Goal: Check status

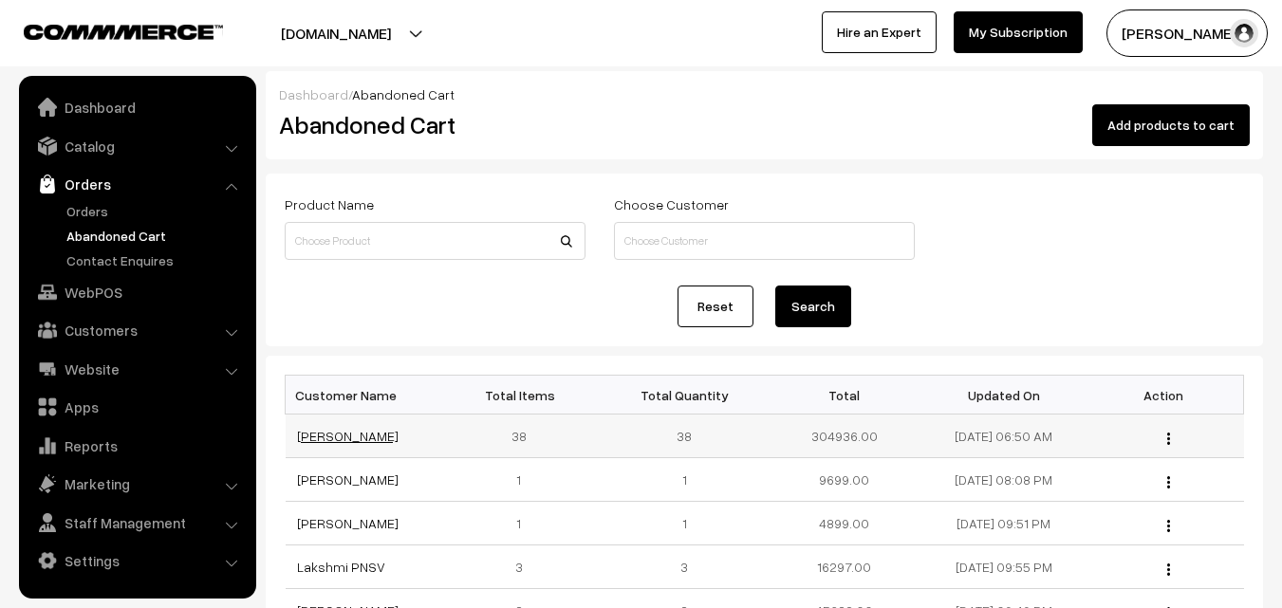
click at [337, 437] on link "[PERSON_NAME]" at bounding box center [347, 436] width 101 height 16
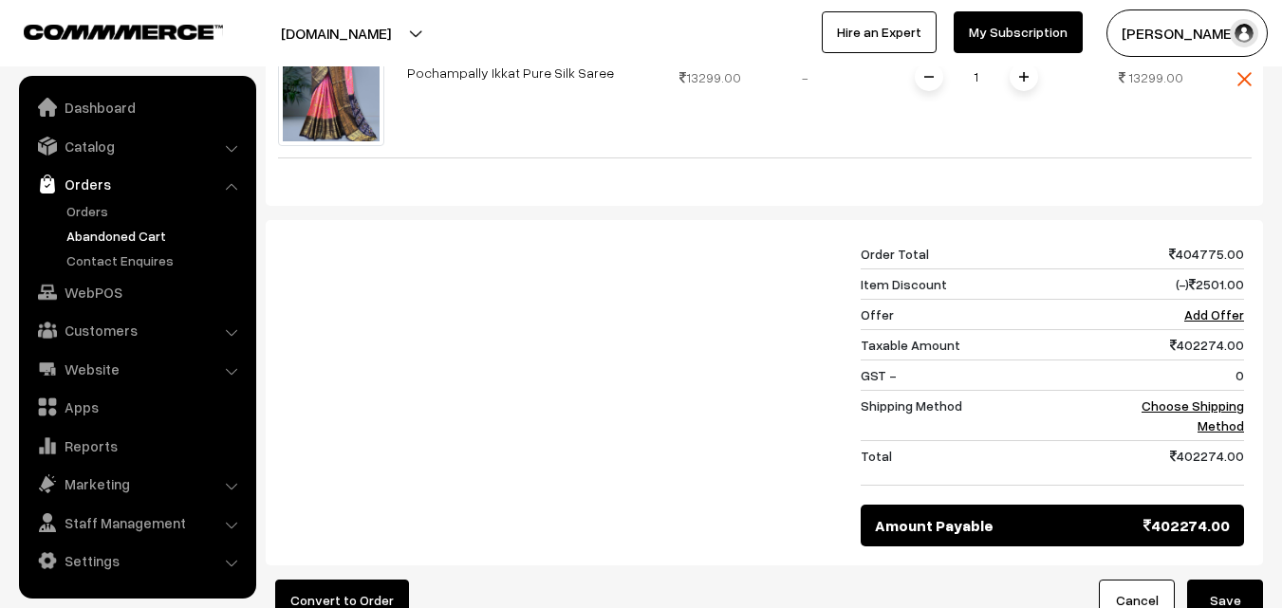
scroll to position [8382, 0]
